Goal: Check status: Check status

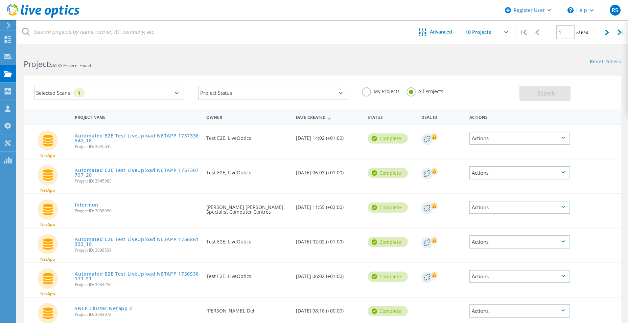
click at [53, 14] on use at bounding box center [43, 11] width 73 height 14
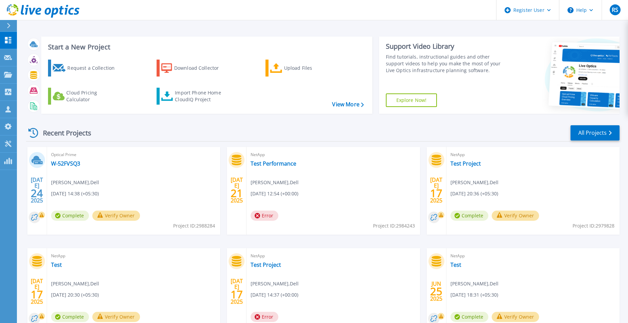
click at [284, 159] on div "NetApp Test Performance Rahul Sinha , Dell 07/21/2025, 12:54 (+00:00) Error Pro…" at bounding box center [333, 191] width 173 height 88
click at [284, 165] on link "Test Performance" at bounding box center [274, 163] width 46 height 7
click at [266, 163] on link "Test Performance" at bounding box center [274, 163] width 46 height 7
drag, startPoint x: 275, startPoint y: 162, endPoint x: 275, endPoint y: 133, distance: 29.4
click at [275, 133] on div "Recent Projects All Projects" at bounding box center [322, 132] width 593 height 17
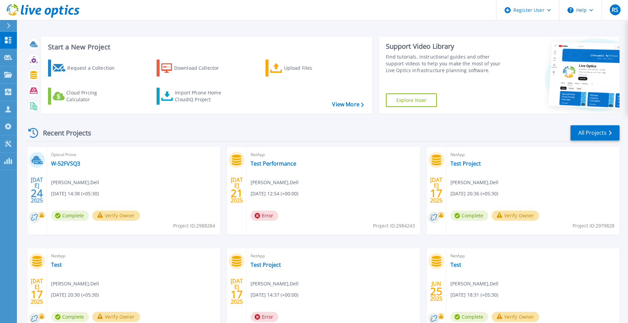
drag, startPoint x: 227, startPoint y: 148, endPoint x: 308, endPoint y: 193, distance: 93.1
click at [308, 193] on div "[DATE] Optical Prime W-52FVSQ3 [PERSON_NAME] , Dell [DATE] 14:38 (+05:30) Compl…" at bounding box center [320, 248] width 599 height 202
click at [245, 124] on div "Recent Projects All Projects [DATE] Optical Prime W-52FVSQ3 [PERSON_NAME] , Del…" at bounding box center [322, 236] width 593 height 235
